Goal: Check status: Check status

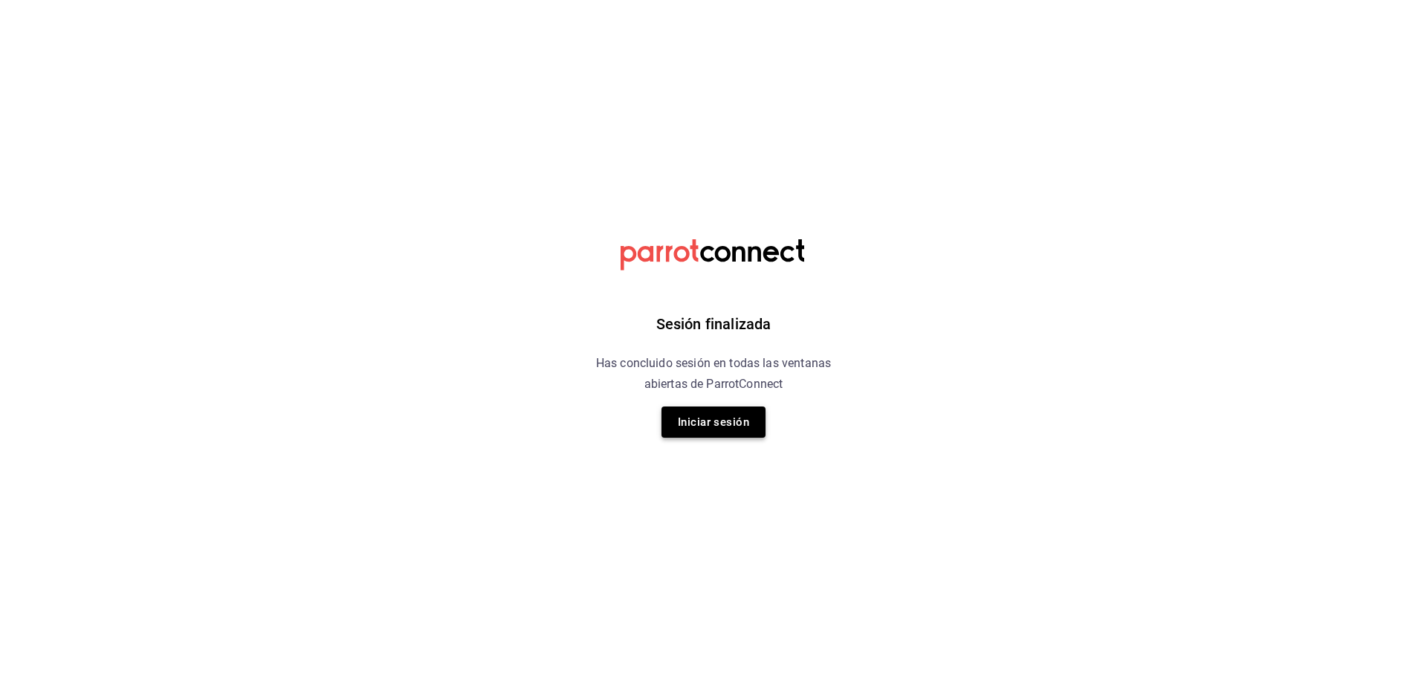
click at [716, 421] on button "Iniciar sesión" at bounding box center [714, 422] width 104 height 31
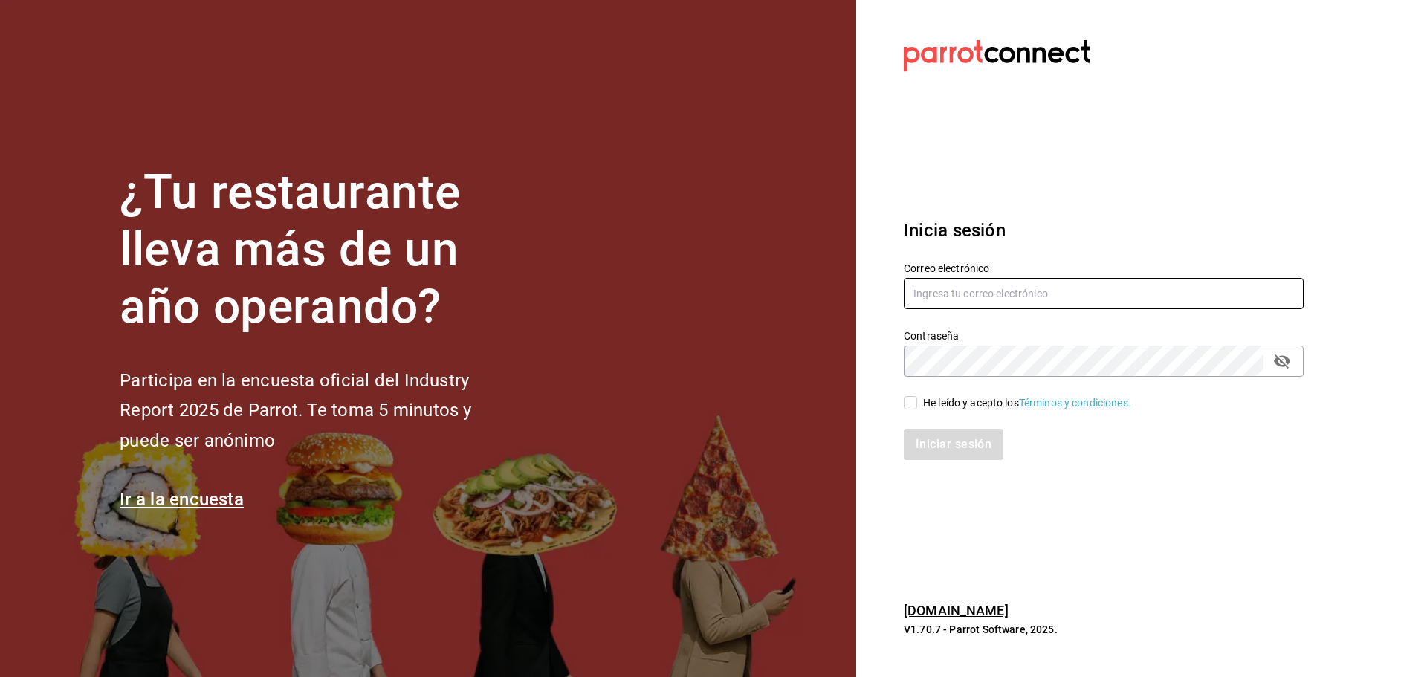
type input "multiuser@dairy.com"
click at [1287, 369] on icon "passwordField" at bounding box center [1282, 361] width 18 height 18
click at [916, 398] on input "He leído y acepto los Términos y condiciones." at bounding box center [910, 402] width 13 height 13
checkbox input "true"
click at [979, 450] on button "Iniciar sesión" at bounding box center [954, 444] width 101 height 31
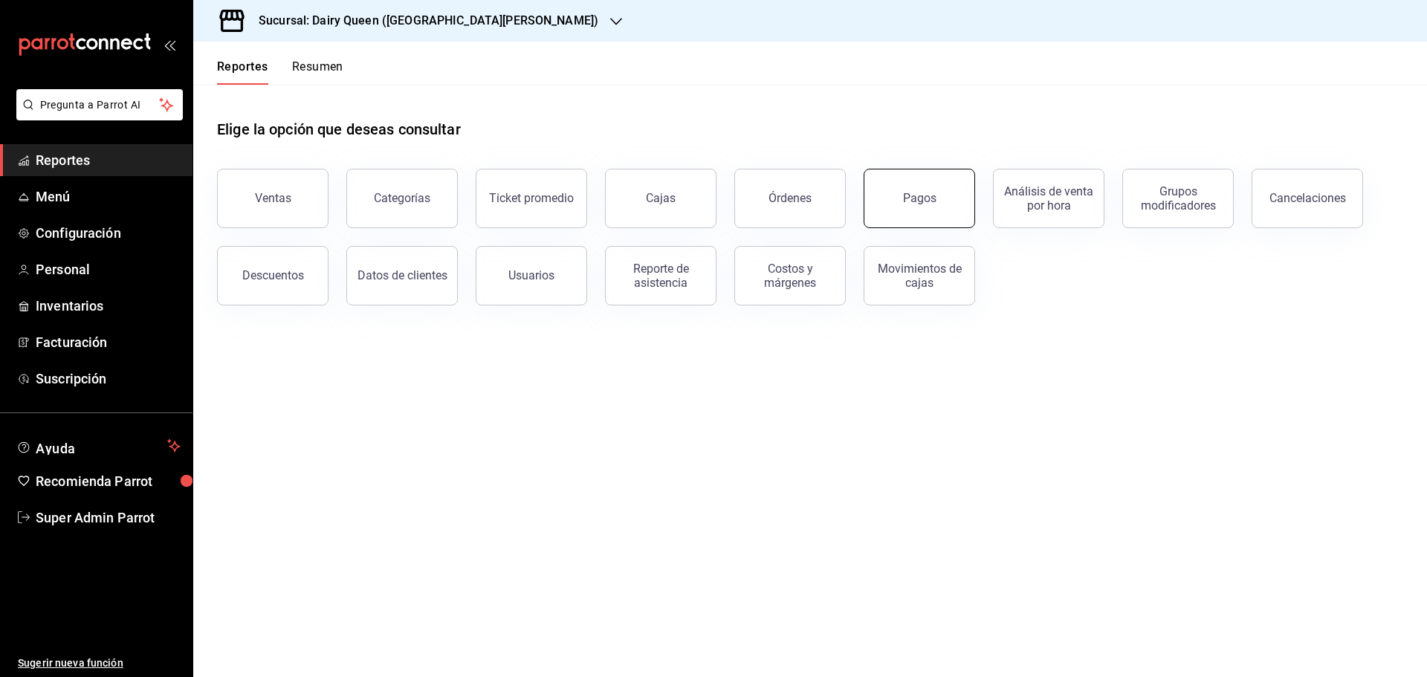
click at [944, 202] on button "Pagos" at bounding box center [920, 198] width 112 height 59
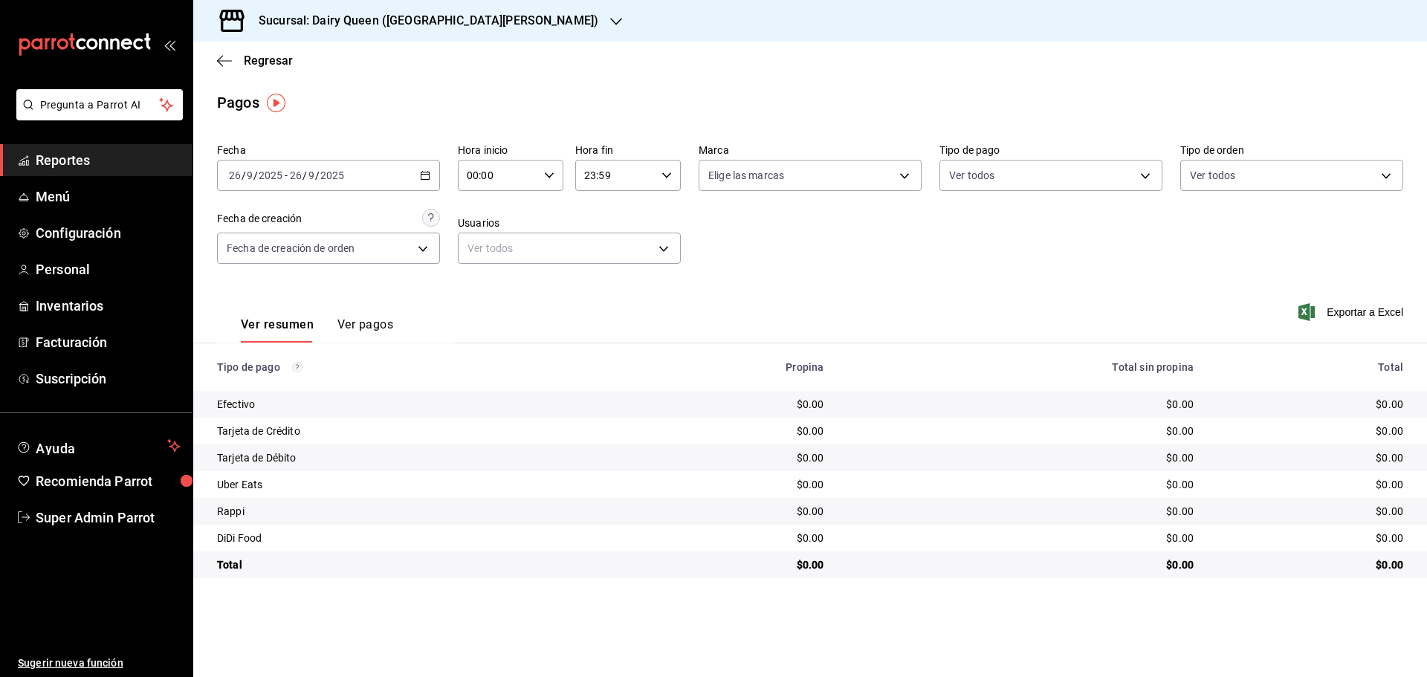
click at [294, 178] on input "26" at bounding box center [295, 175] width 13 height 12
drag, startPoint x: 245, startPoint y: 250, endPoint x: 931, endPoint y: 260, distance: 685.4
click at [248, 250] on span "Ayer" at bounding box center [287, 254] width 115 height 16
click at [931, 260] on div "Fecha [DATE] [DATE] - [DATE] [DATE] [PERSON_NAME] Semana actual Mes actual Año …" at bounding box center [810, 210] width 1186 height 144
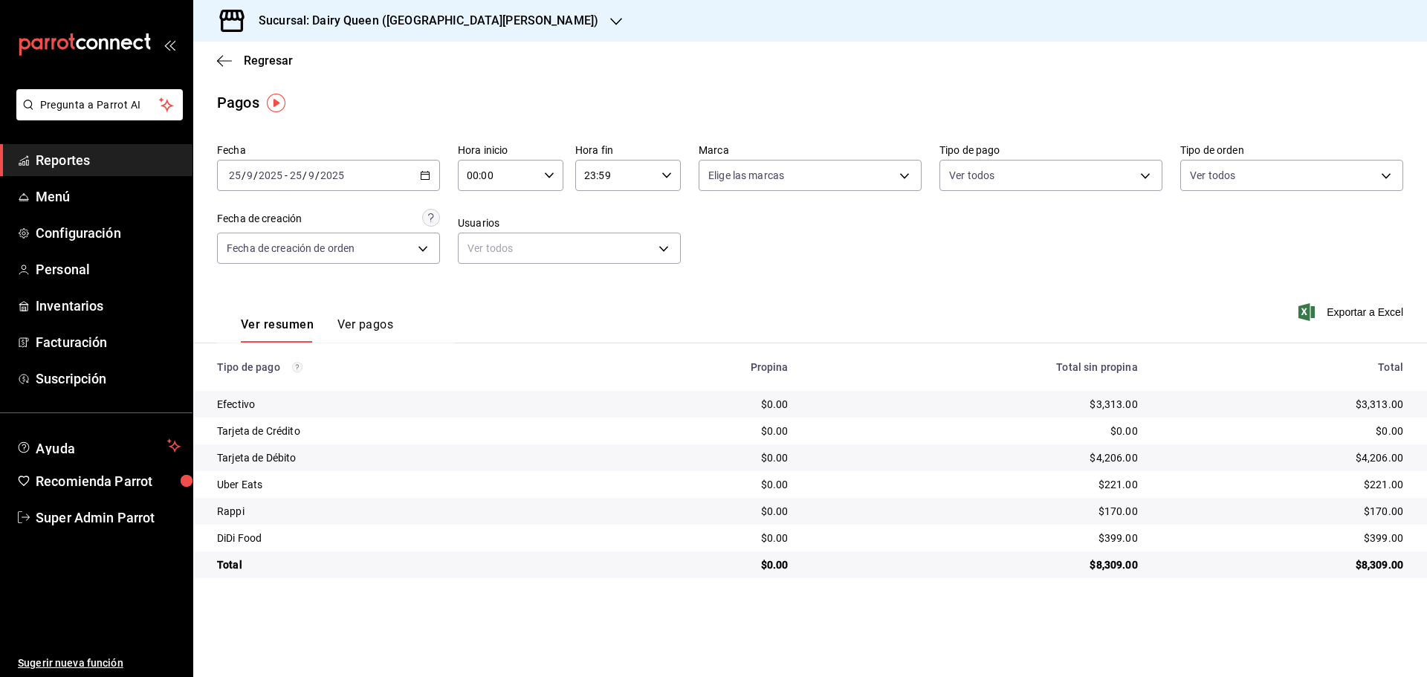
click at [482, 1] on div "Sucursal: Dairy Queen ([GEOGRAPHIC_DATA][PERSON_NAME])" at bounding box center [416, 21] width 423 height 42
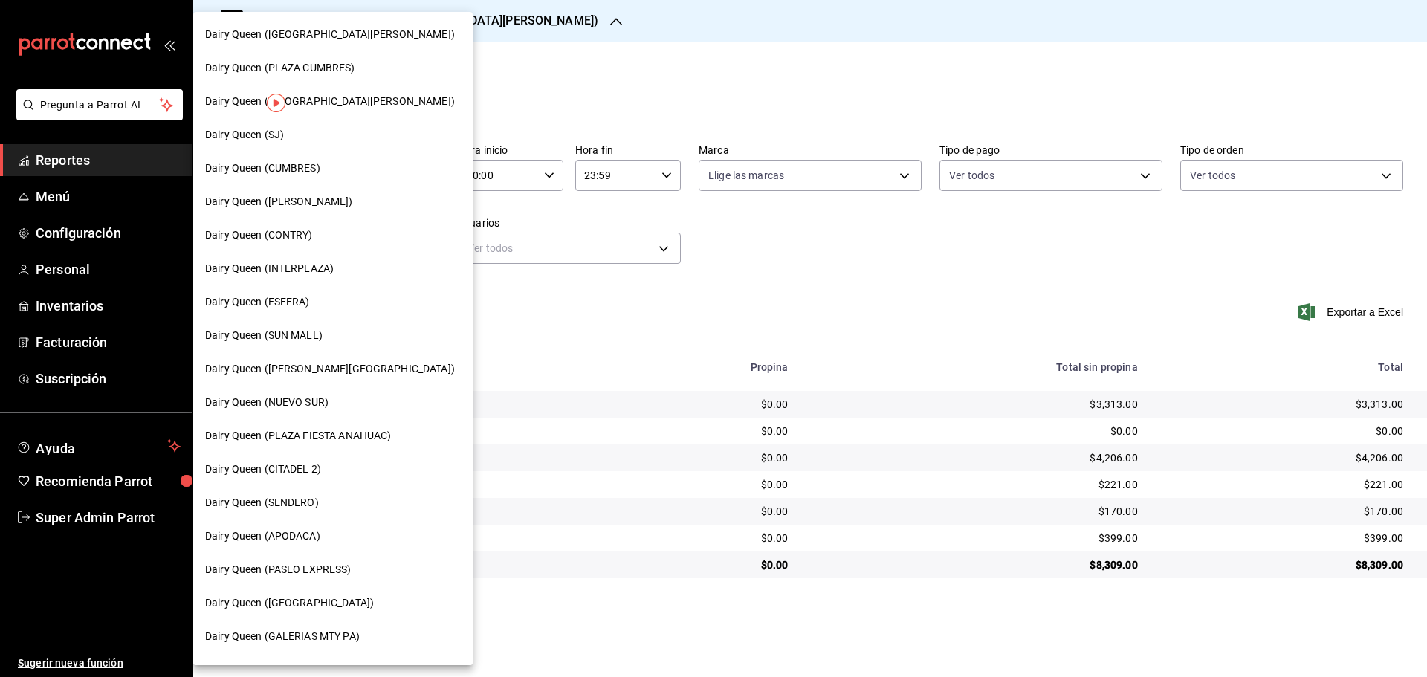
click at [645, 60] on div at bounding box center [713, 338] width 1427 height 677
